Goal: Task Accomplishment & Management: Use online tool/utility

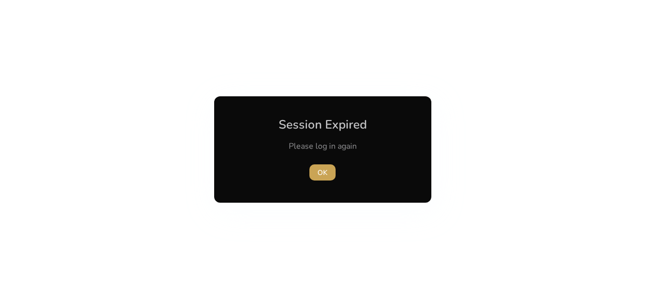
click at [320, 171] on span "OK" at bounding box center [322, 172] width 10 height 11
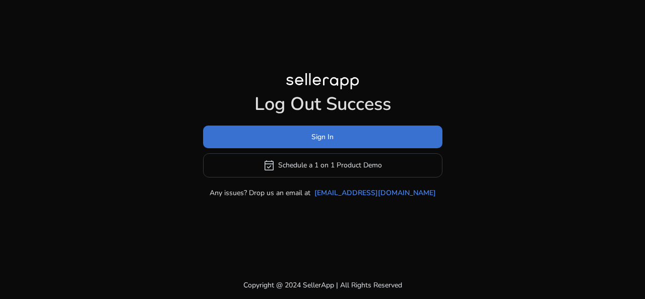
click at [333, 133] on span at bounding box center [322, 136] width 239 height 24
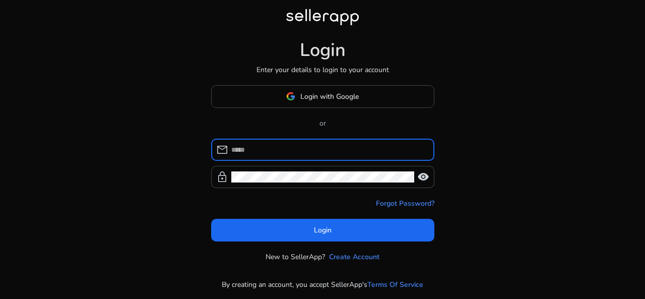
type input "**********"
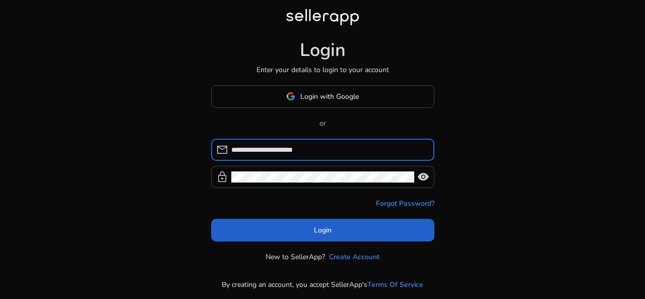
click at [315, 233] on span "Login" at bounding box center [323, 230] width 18 height 11
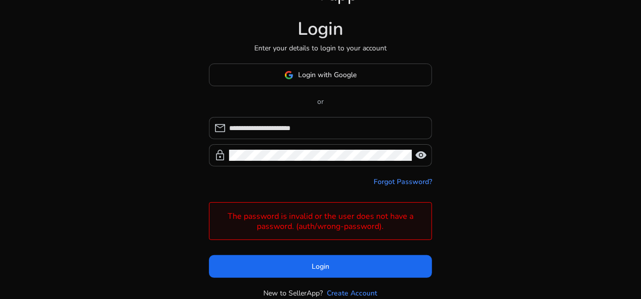
scroll to position [54, 0]
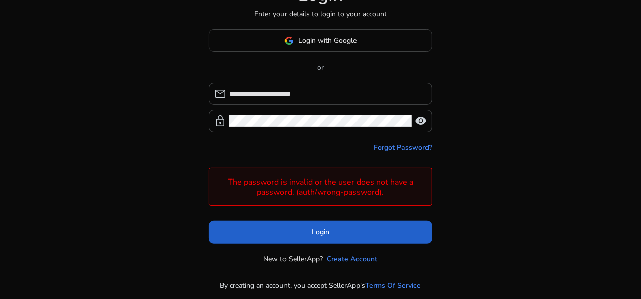
click at [335, 229] on span at bounding box center [320, 232] width 223 height 24
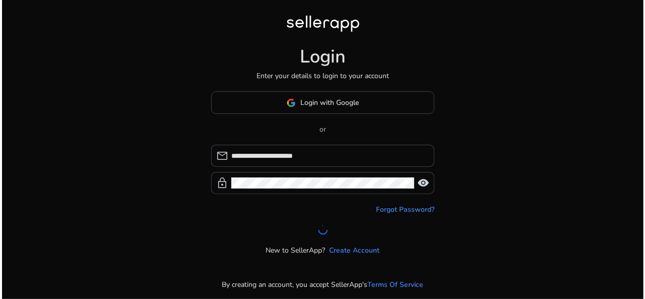
scroll to position [0, 0]
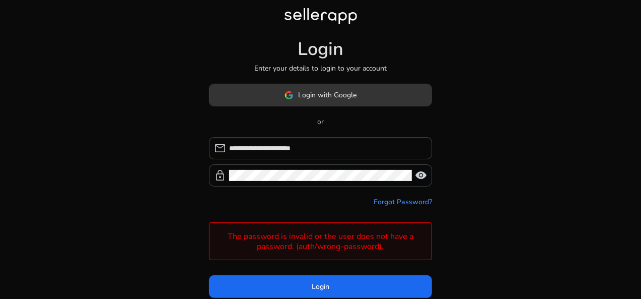
click at [292, 94] on img at bounding box center [289, 95] width 9 height 9
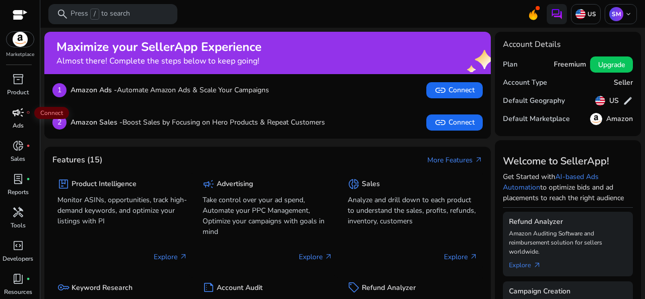
click at [20, 115] on span "campaign" at bounding box center [18, 112] width 12 height 12
click at [21, 89] on p "Product" at bounding box center [18, 92] width 22 height 9
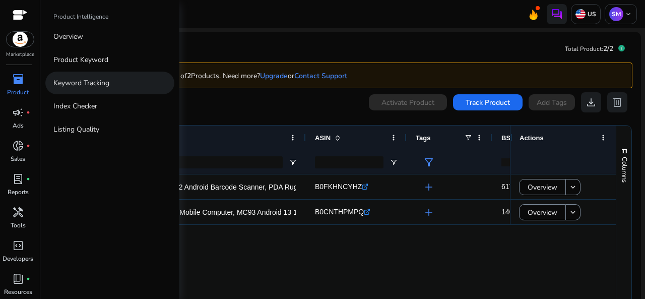
click at [86, 81] on p "Keyword Tracking" at bounding box center [81, 83] width 56 height 11
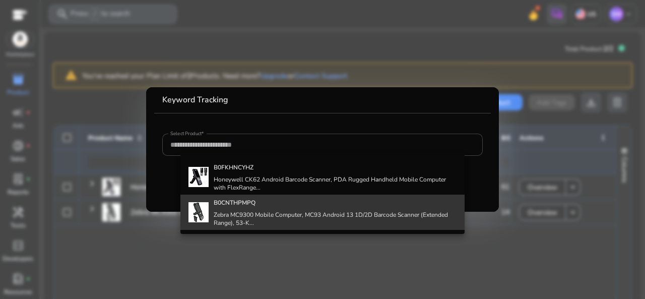
click at [230, 203] on b "B0CNTHPMPQ" at bounding box center [235, 202] width 42 height 8
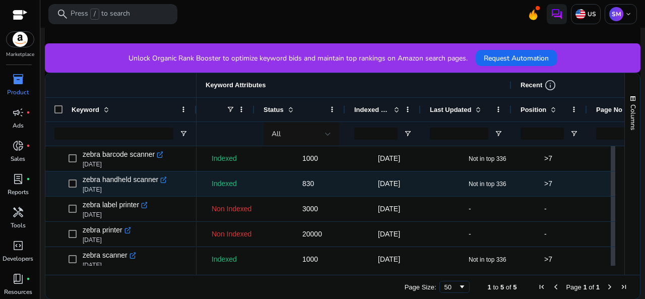
scroll to position [0, 91]
